Goal: Information Seeking & Learning: Check status

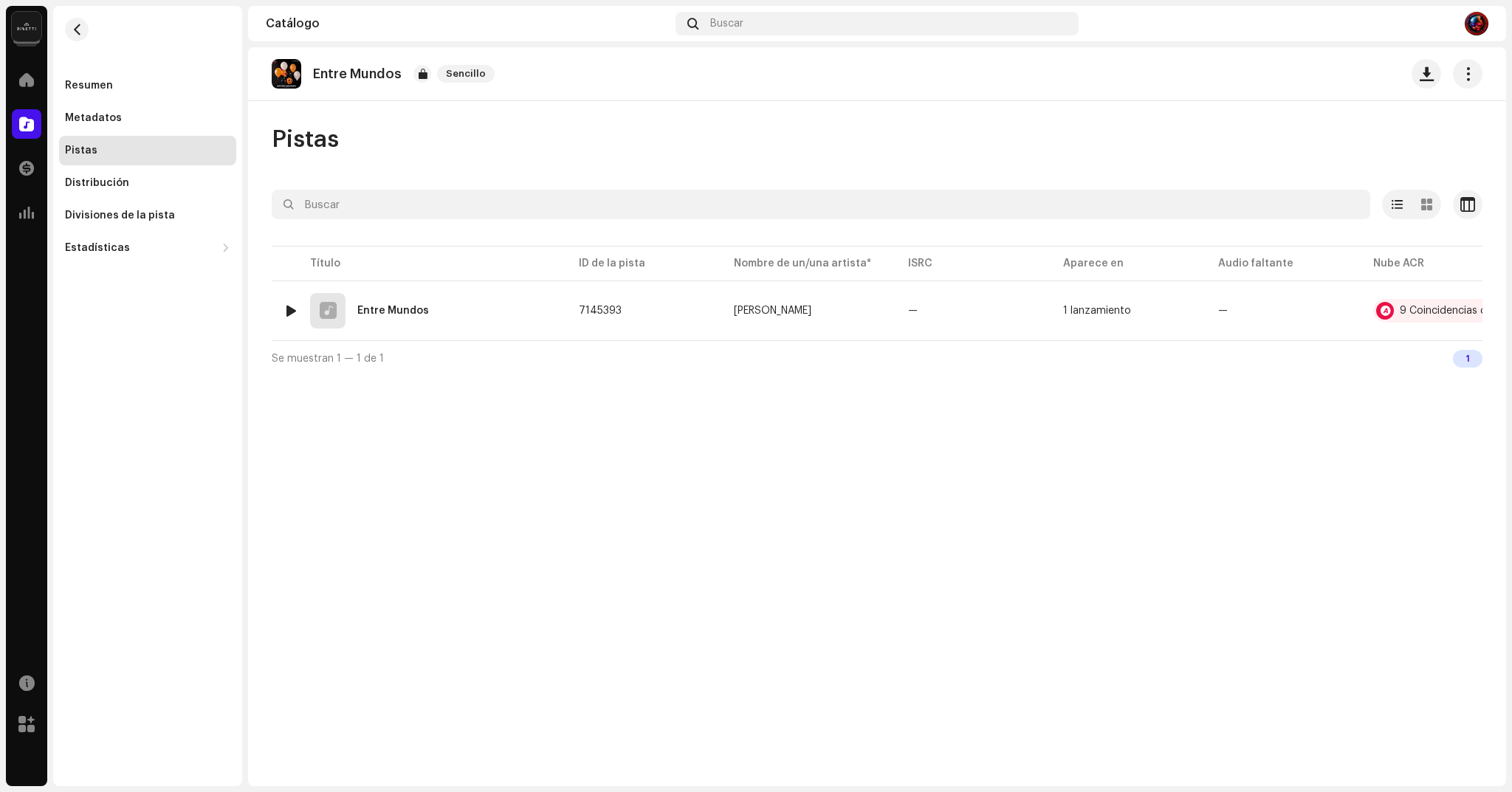
click at [1414, 307] on div "9 Coincidencias de audio" at bounding box center [1461, 310] width 123 height 10
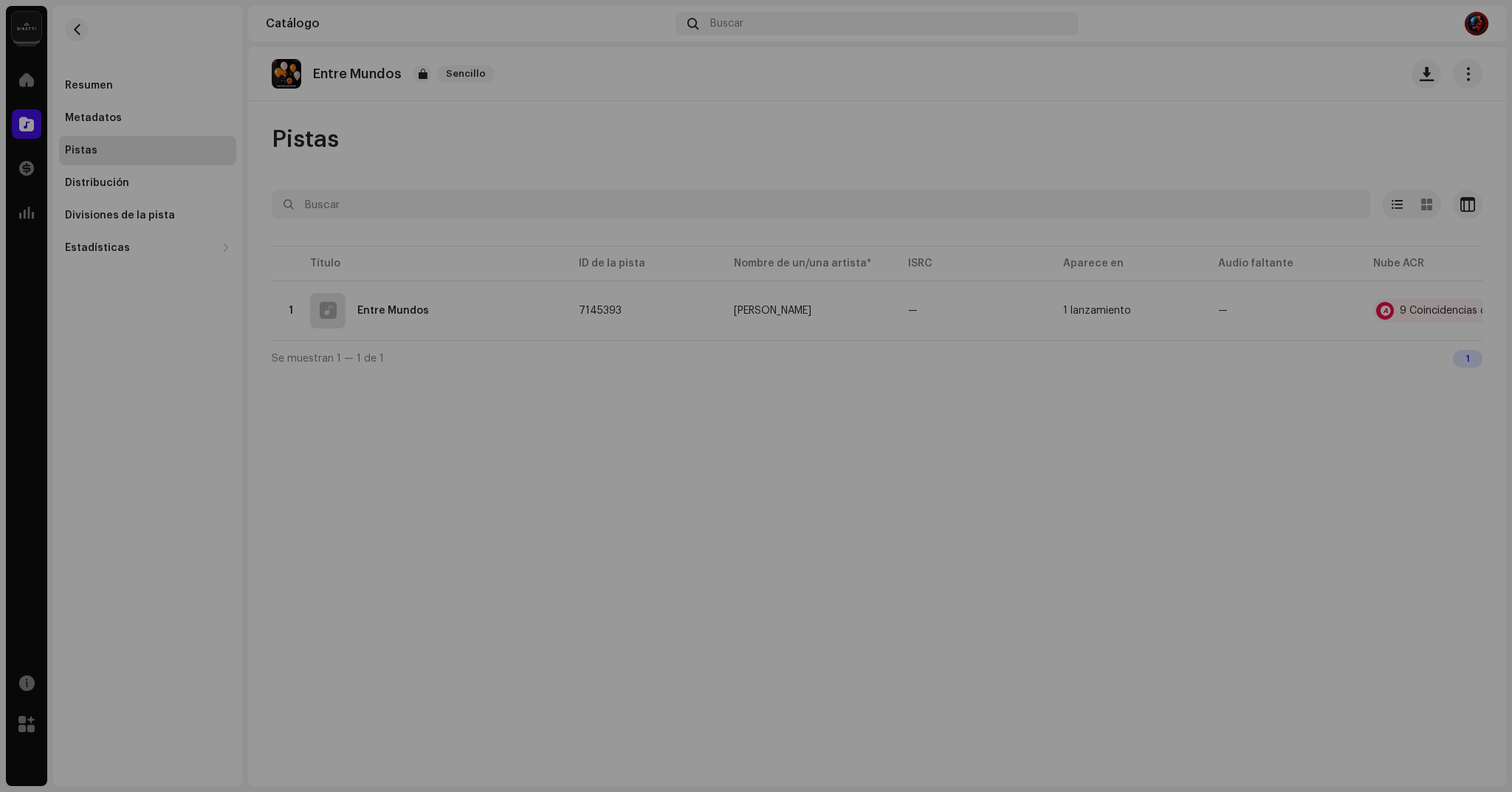
click at [342, 522] on div "Reconocimiento de audio por Remezclas o muestras 8 Canción versionada 1 Todos l…" at bounding box center [756, 396] width 1512 height 792
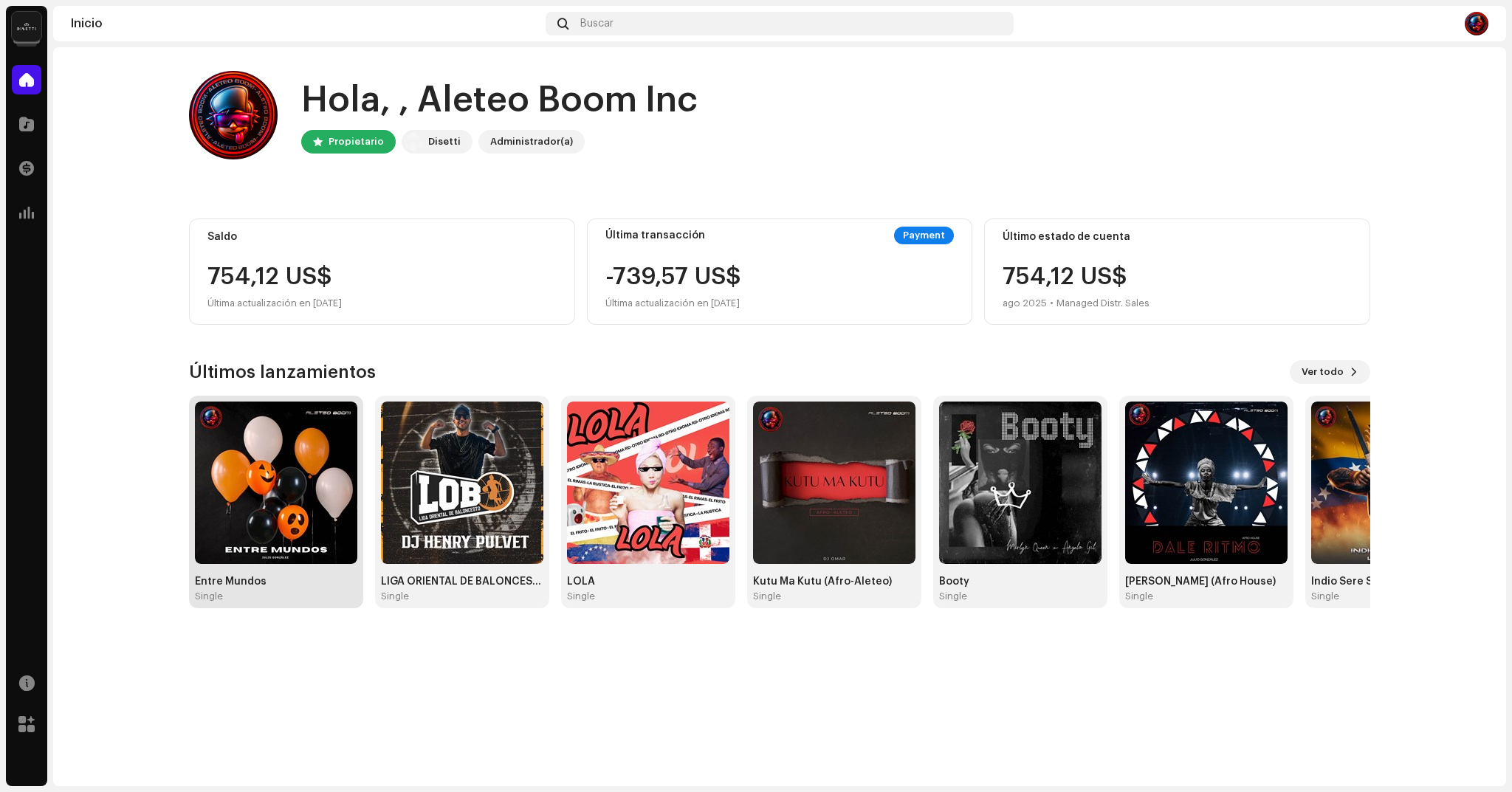
click at [321, 520] on img at bounding box center [276, 483] width 163 height 163
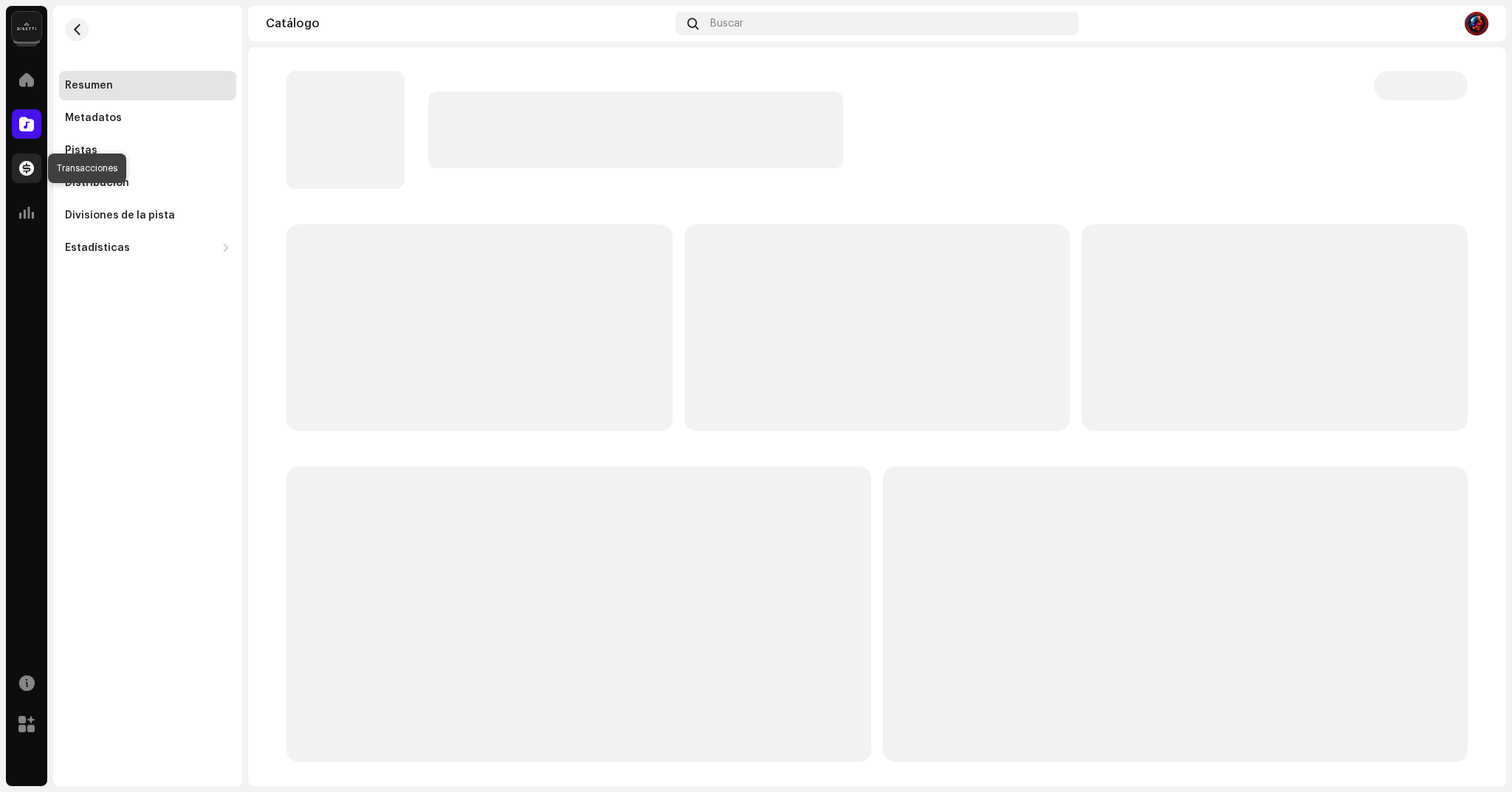
click at [35, 170] on div at bounding box center [26, 168] width 29 height 29
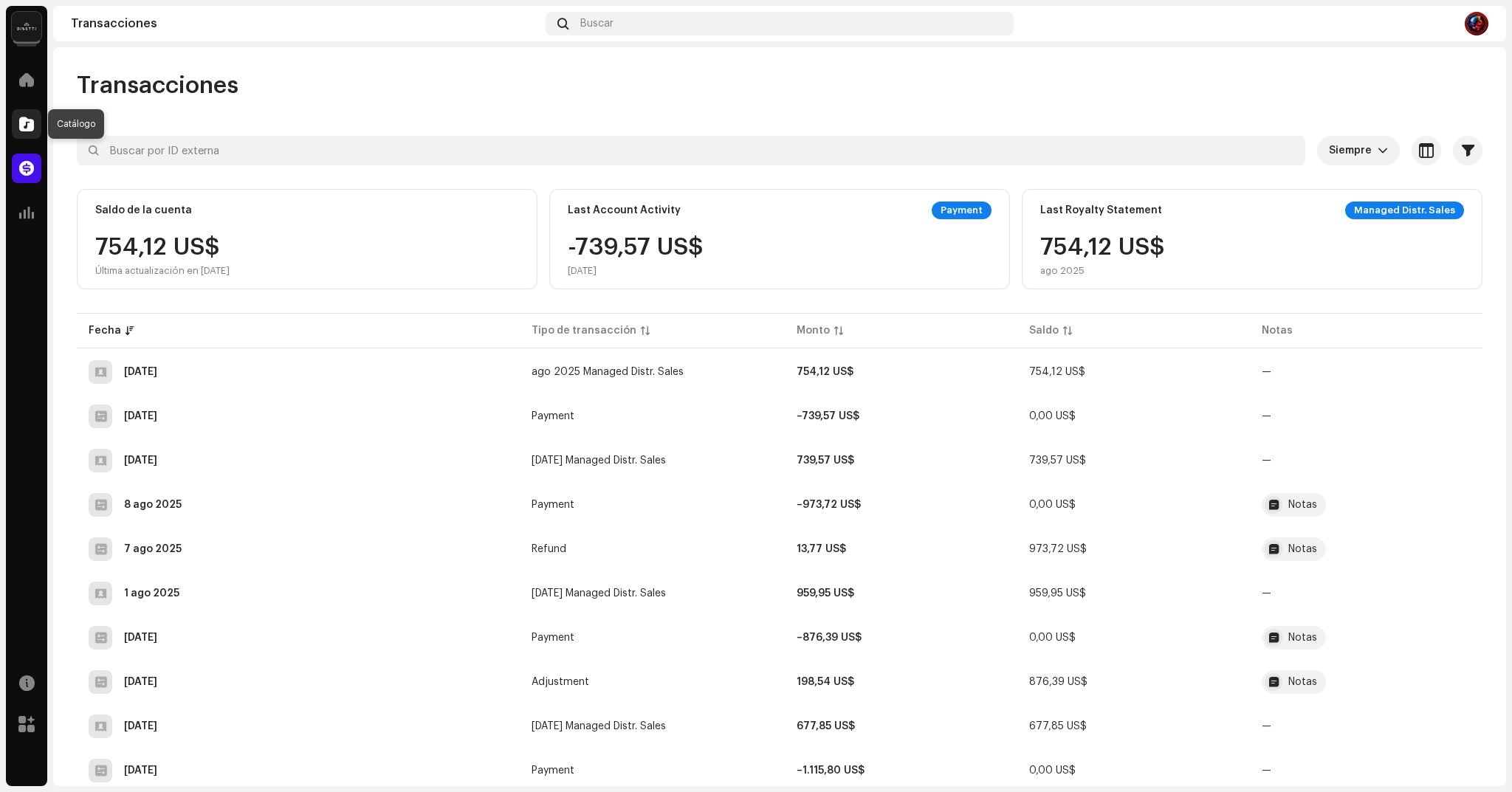
click at [26, 125] on span at bounding box center [26, 123] width 15 height 12
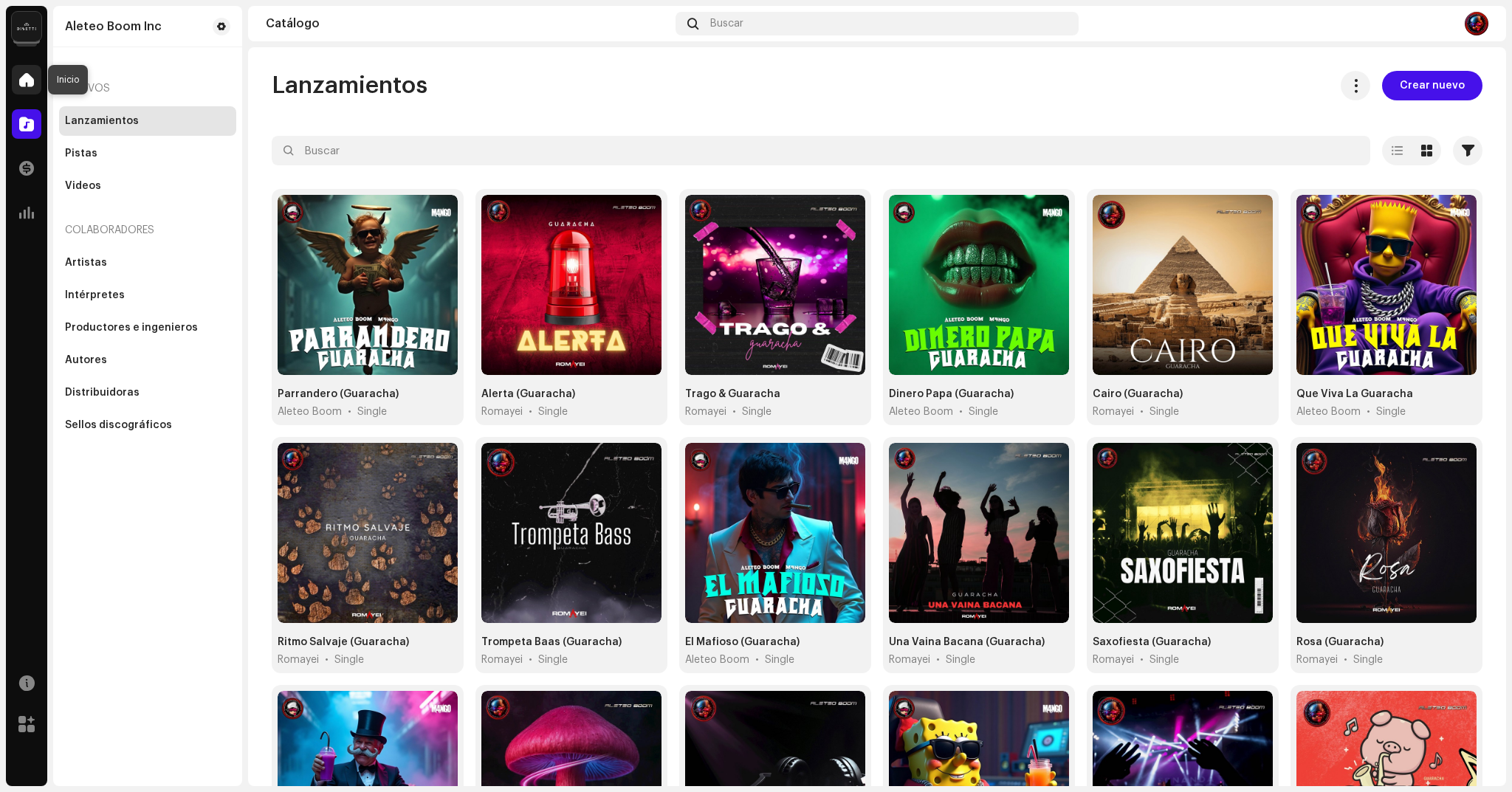
click at [24, 70] on div at bounding box center [26, 79] width 29 height 29
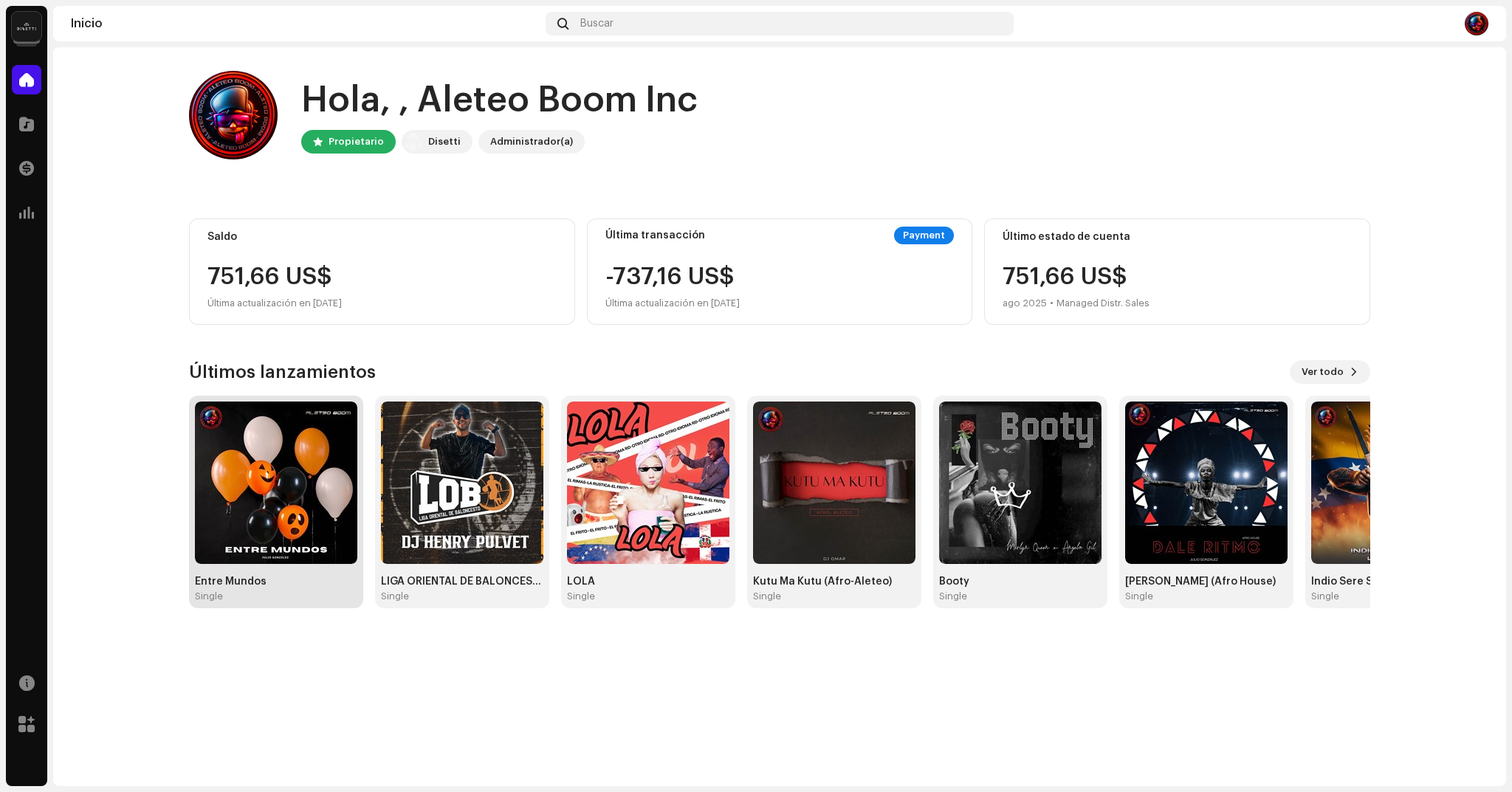
click at [303, 491] on img at bounding box center [276, 483] width 163 height 163
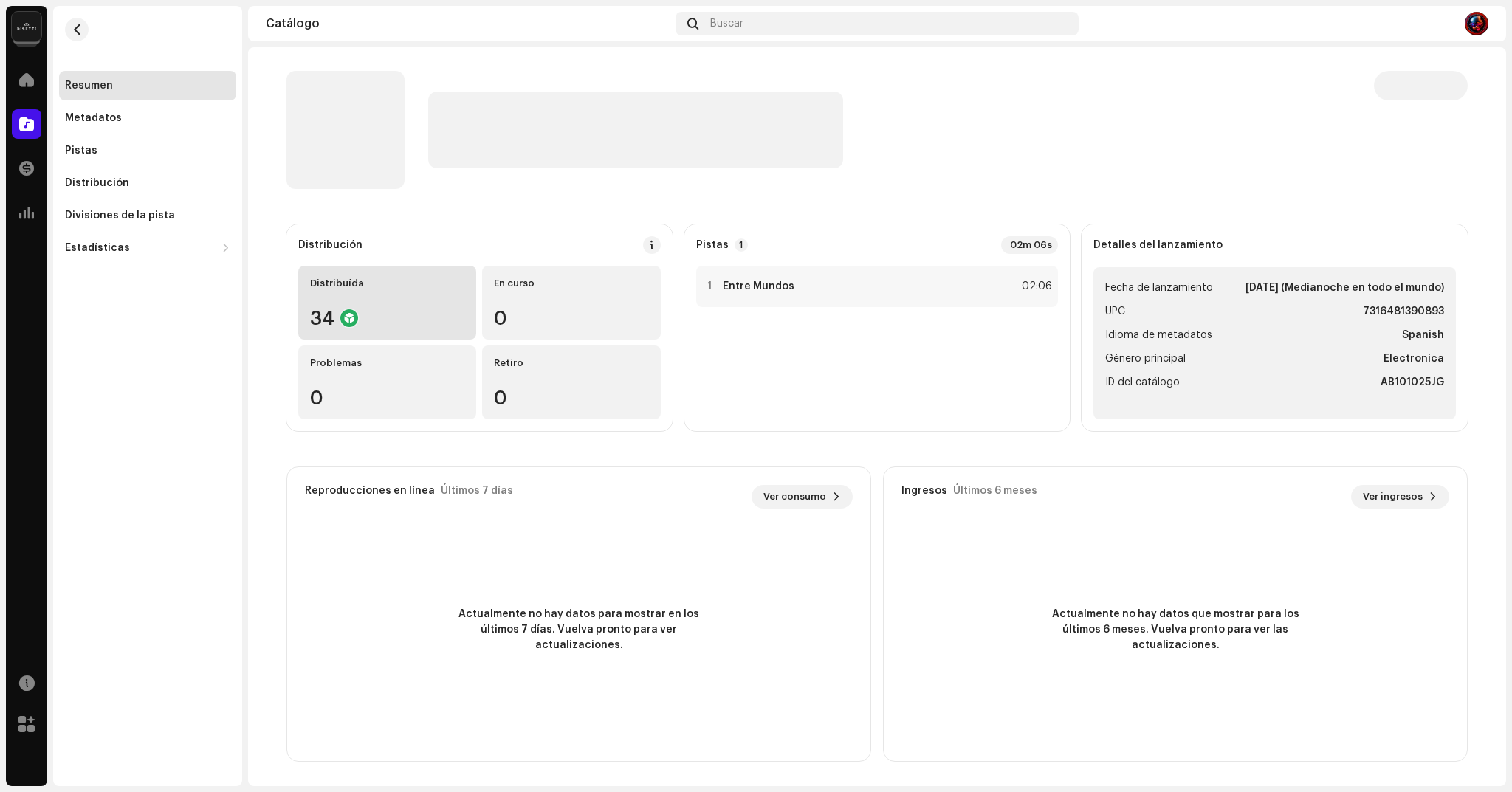
click at [410, 295] on div "Distribuída 34" at bounding box center [387, 303] width 178 height 74
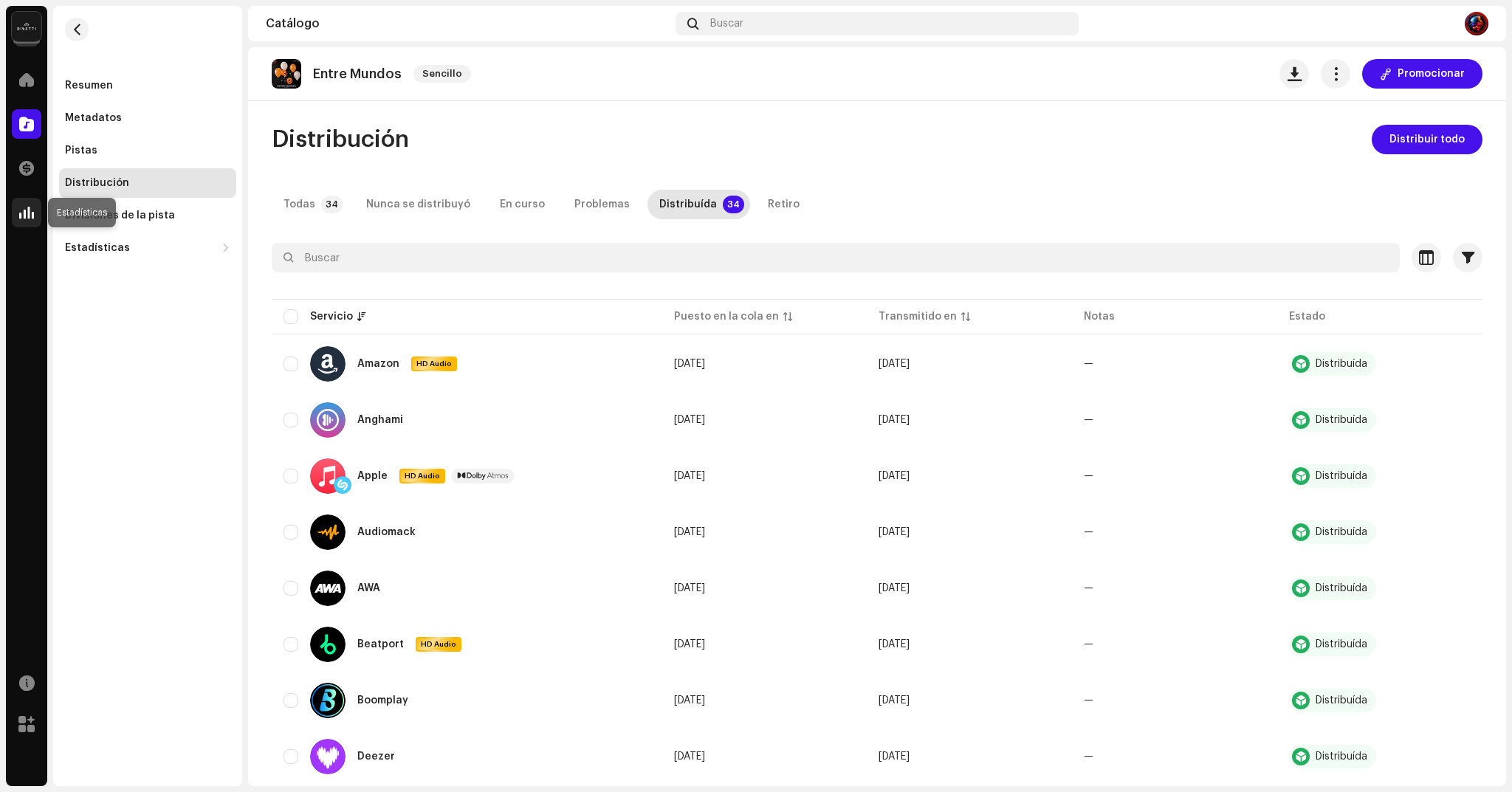
click at [33, 214] on span at bounding box center [26, 212] width 15 height 12
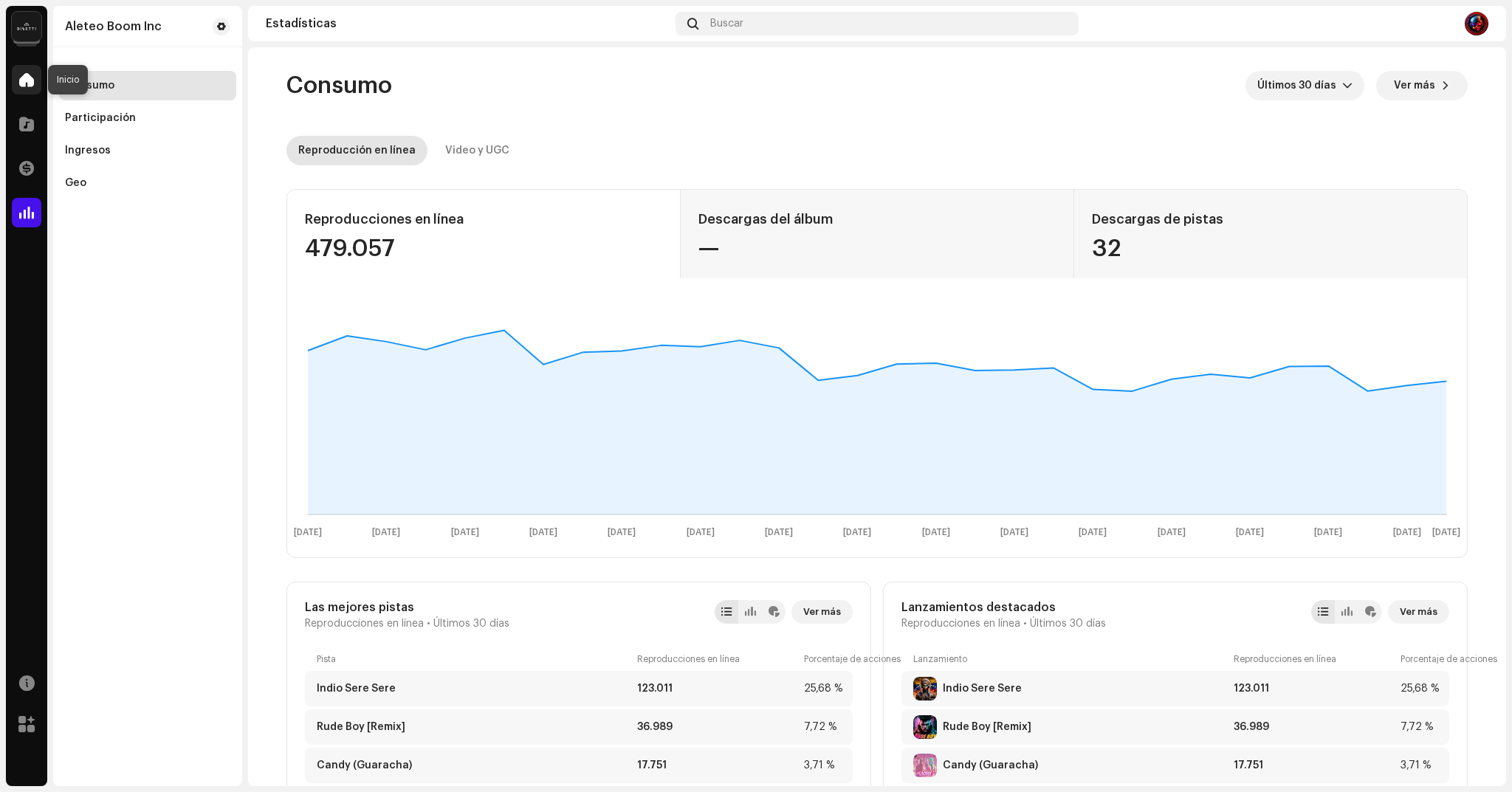
click at [33, 77] on span at bounding box center [26, 79] width 15 height 12
